Goal: Task Accomplishment & Management: Manage account settings

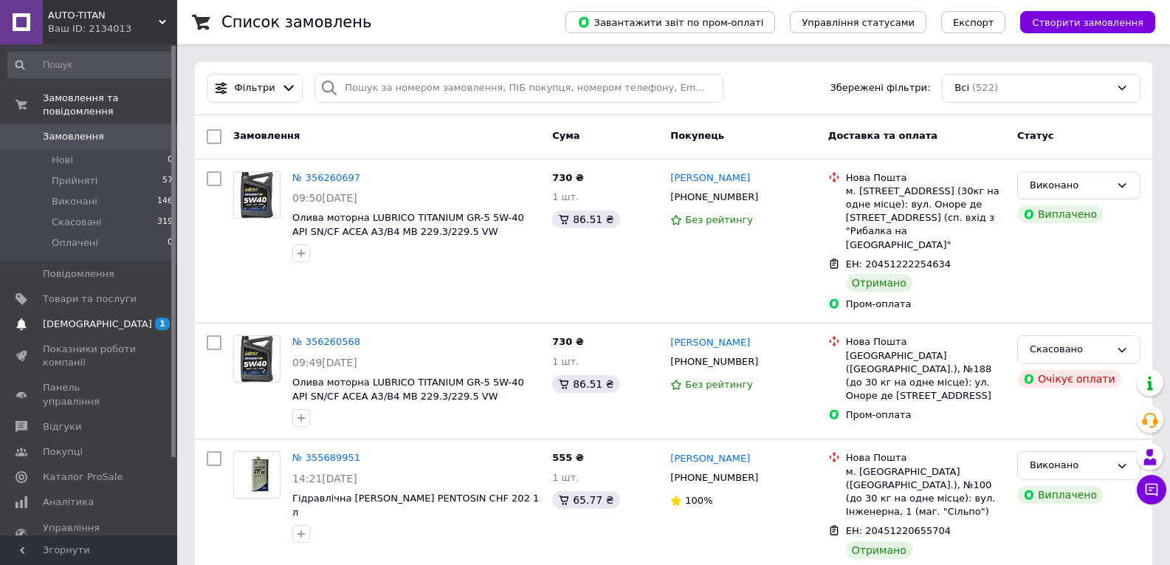
click at [78, 317] on span "[DEMOGRAPHIC_DATA]" at bounding box center [97, 323] width 109 height 13
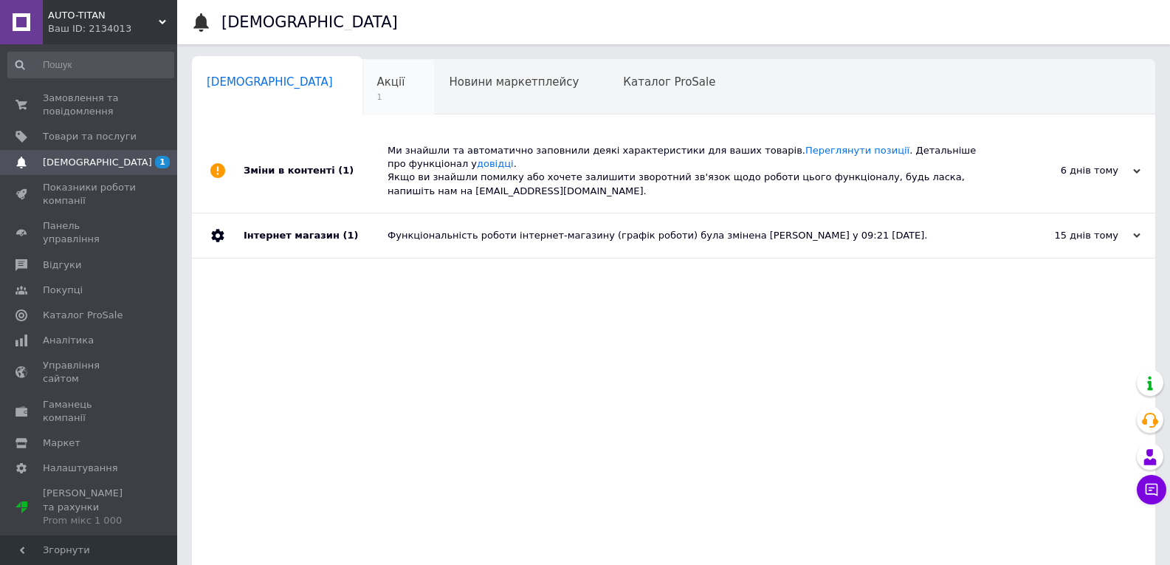
click at [377, 98] on span "1" at bounding box center [391, 97] width 28 height 11
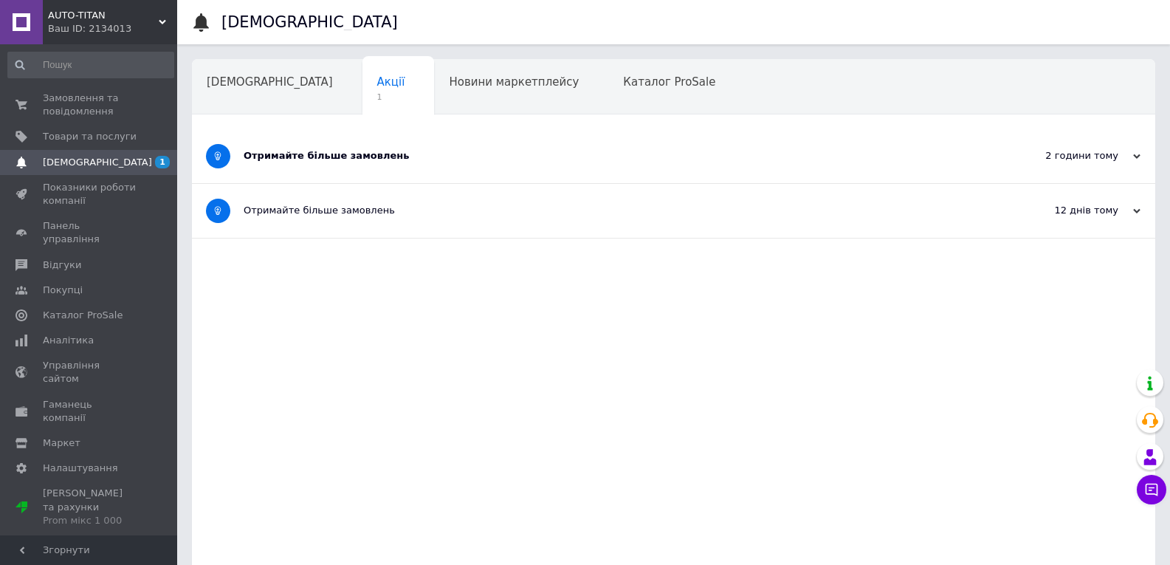
click at [422, 153] on div "Отримайте більше замовлень" at bounding box center [618, 155] width 749 height 13
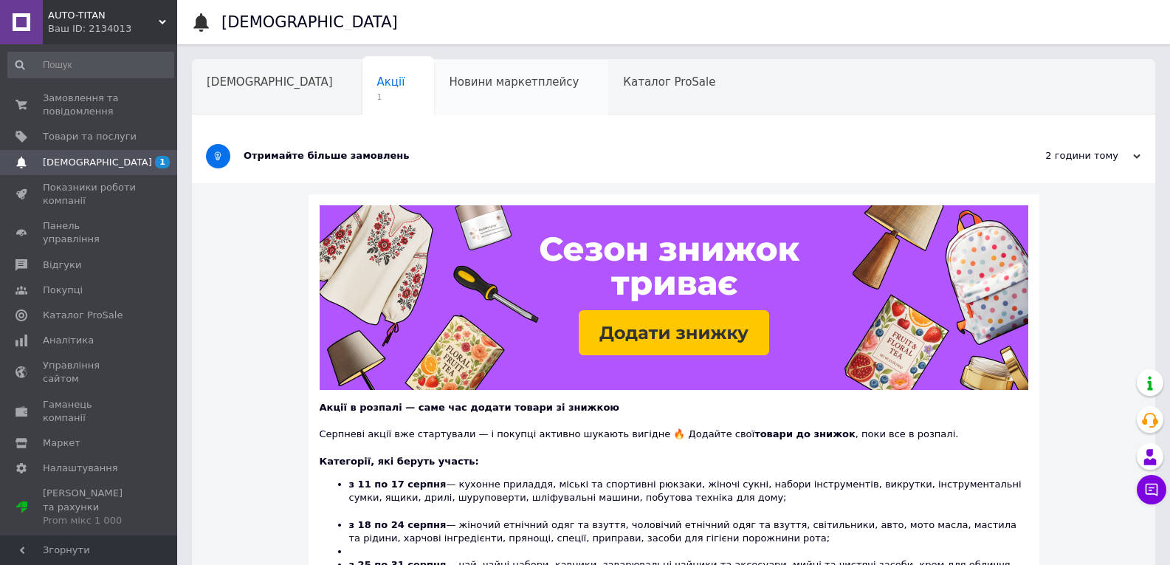
click at [434, 100] on div "Новини маркетплейсу" at bounding box center [521, 88] width 174 height 56
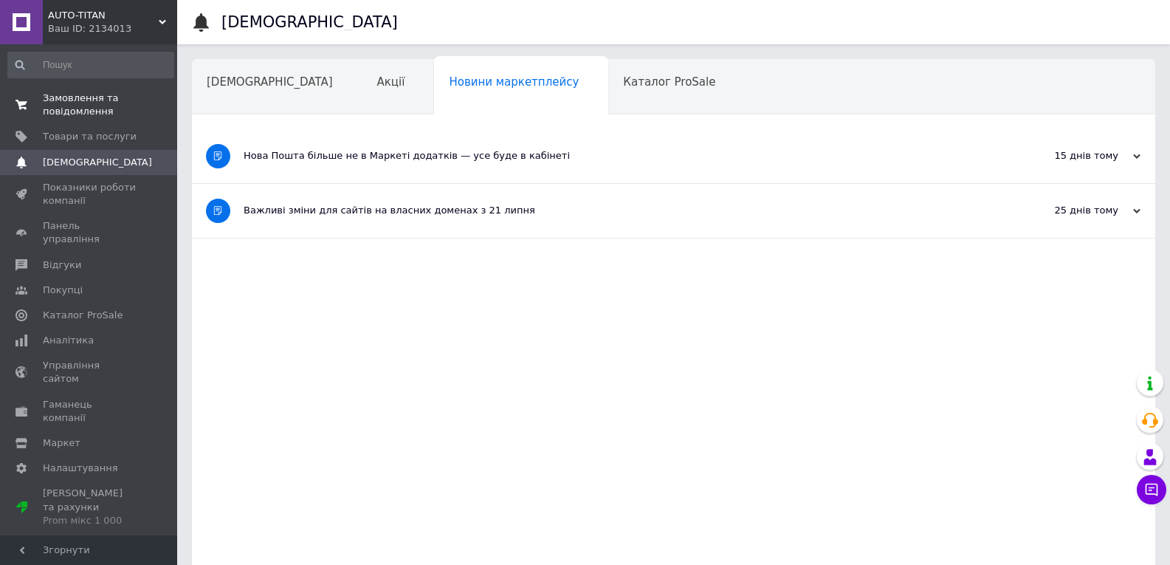
click at [125, 98] on span "Замовлення та повідомлення" at bounding box center [90, 105] width 94 height 27
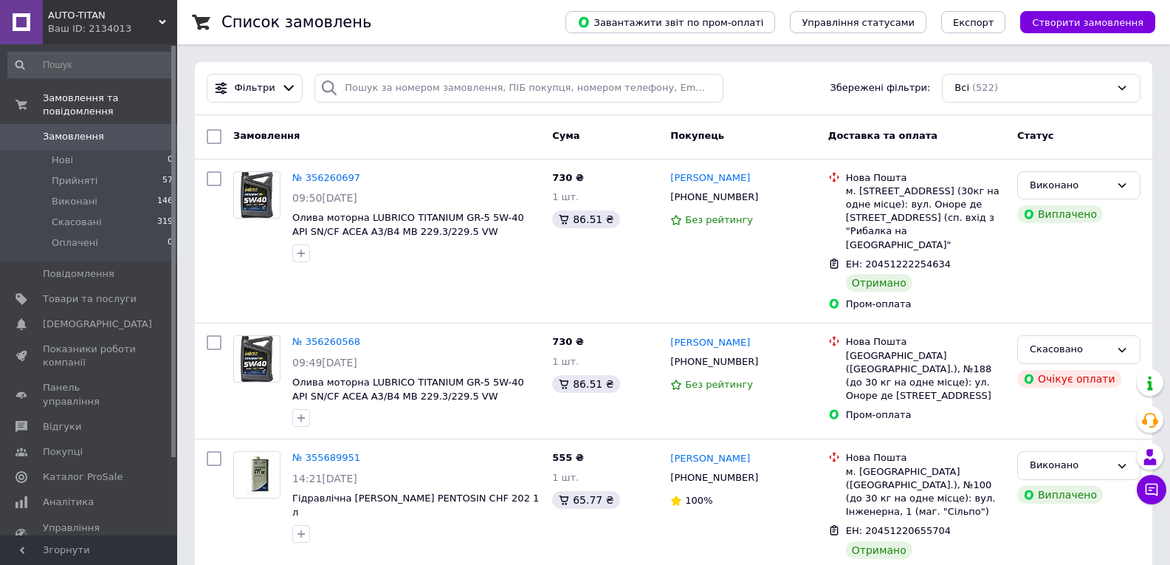
drag, startPoint x: 182, startPoint y: 89, endPoint x: 1180, endPoint y: 598, distance: 1119.8
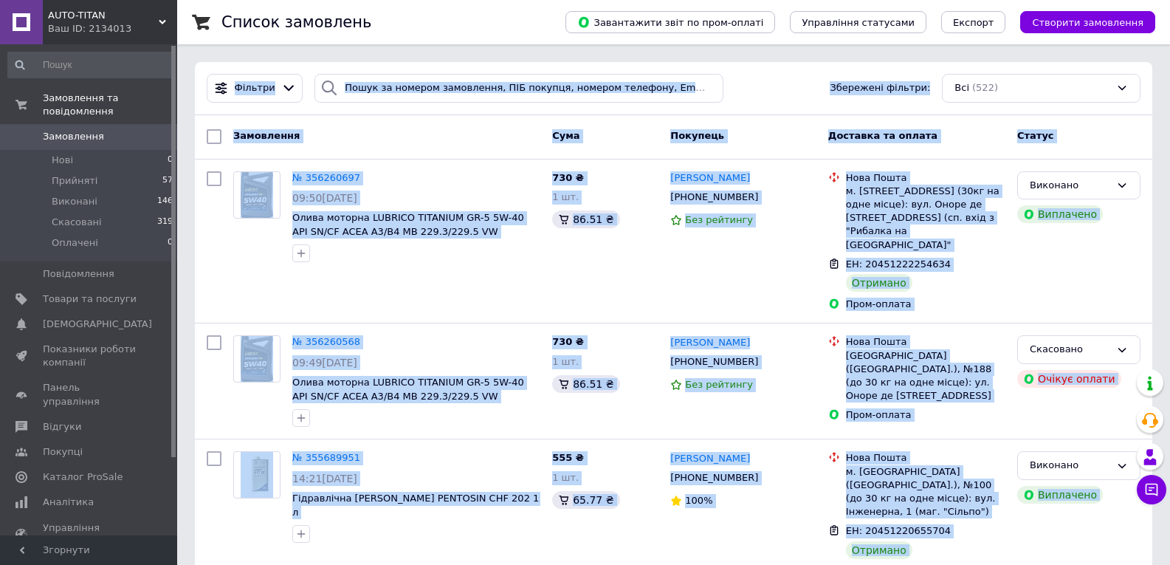
scroll to position [8, 0]
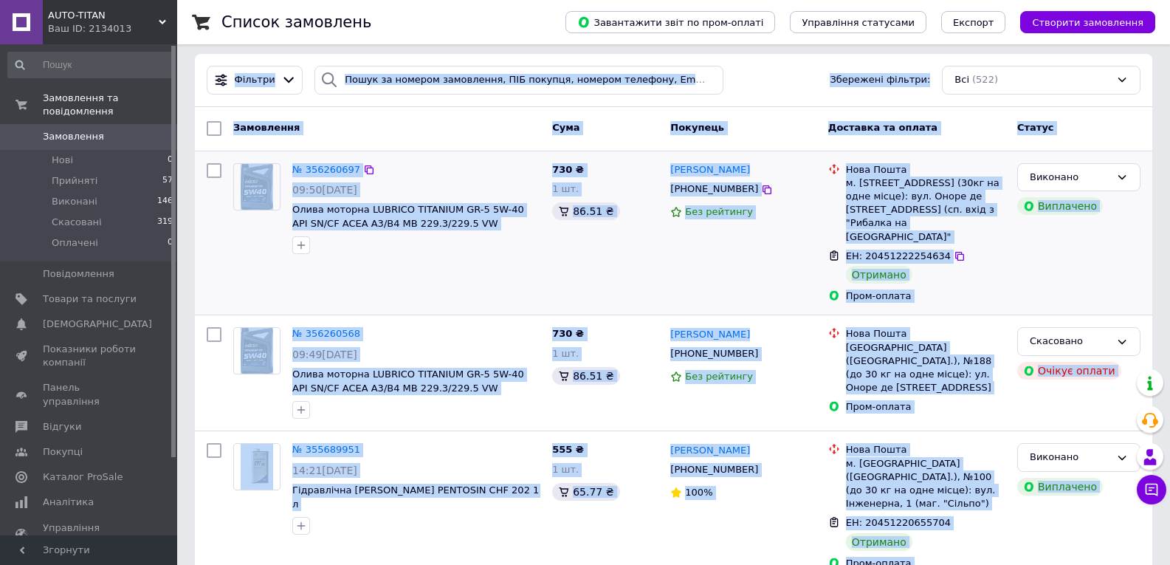
click at [619, 296] on div "№ 356260697 09:50[DATE] Олива моторна LUBRICO TITANIUM GR-5 5W-40 API SN/CF ACE…" at bounding box center [673, 233] width 957 height 164
